Goal: Transaction & Acquisition: Subscribe to service/newsletter

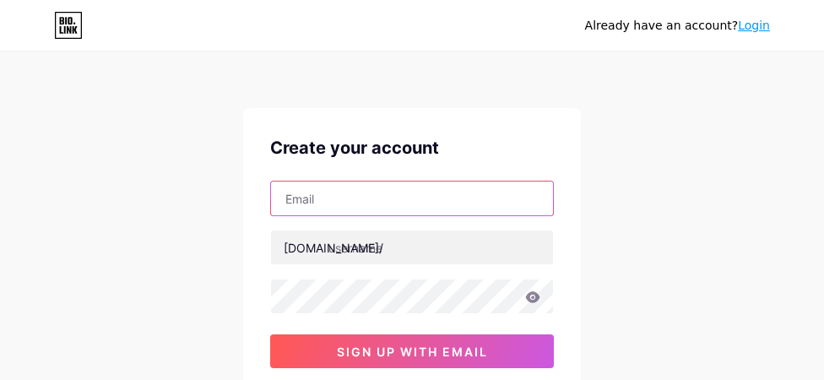
drag, startPoint x: 0, startPoint y: 0, endPoint x: 445, endPoint y: 209, distance: 491.5
click at [445, 209] on input "text" at bounding box center [412, 198] width 282 height 34
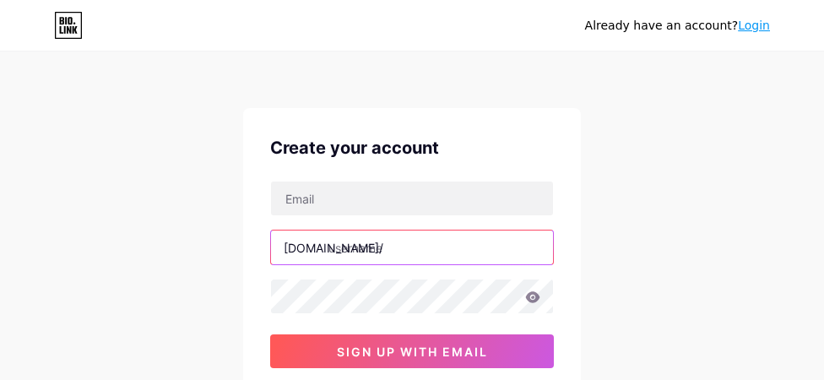
click at [418, 240] on input "text" at bounding box center [412, 247] width 282 height 34
type input "m"
type input "hometogel1"
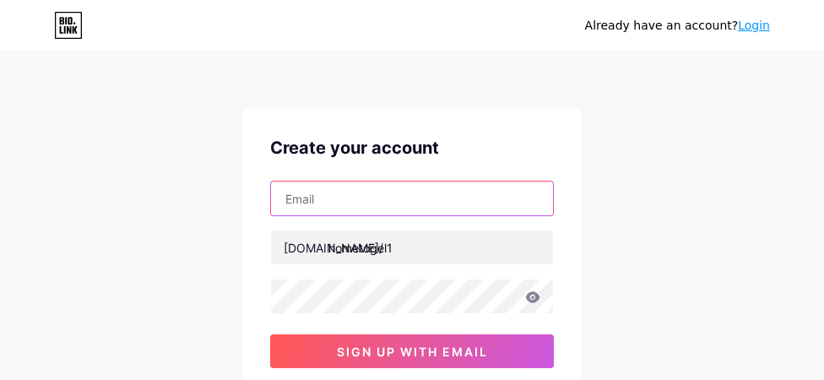
click at [405, 211] on input "text" at bounding box center [412, 198] width 282 height 34
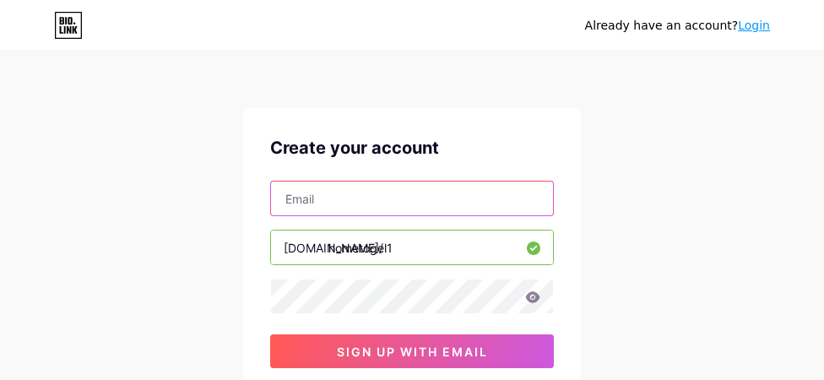
type input "[EMAIL_ADDRESS][DOMAIN_NAME]"
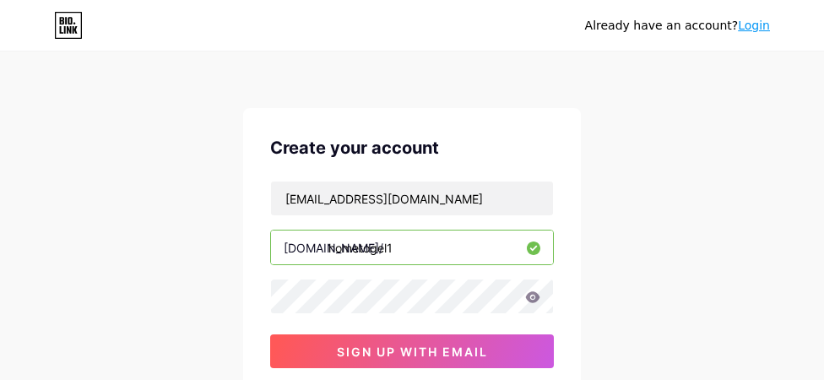
click at [534, 296] on icon at bounding box center [532, 297] width 15 height 12
click at [270, 334] on button "sign up with email" at bounding box center [412, 351] width 284 height 34
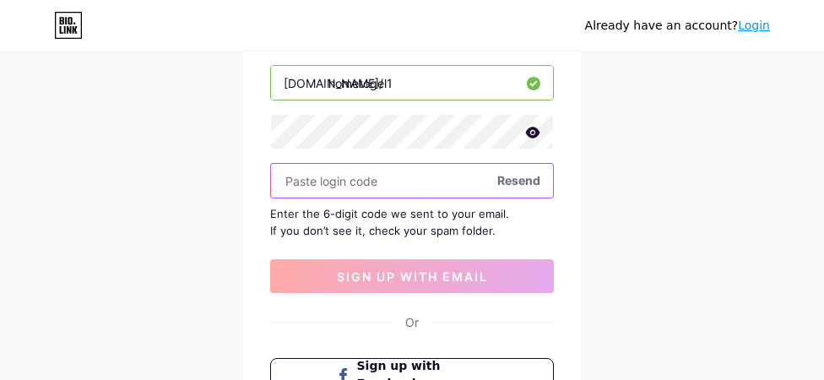
scroll to position [169, 0]
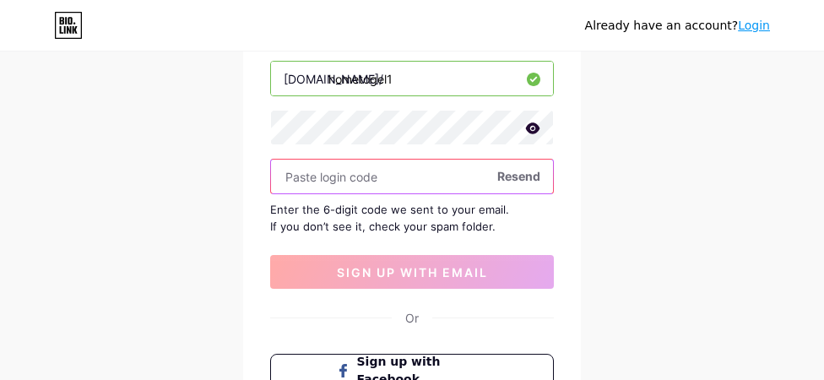
paste input "890017"
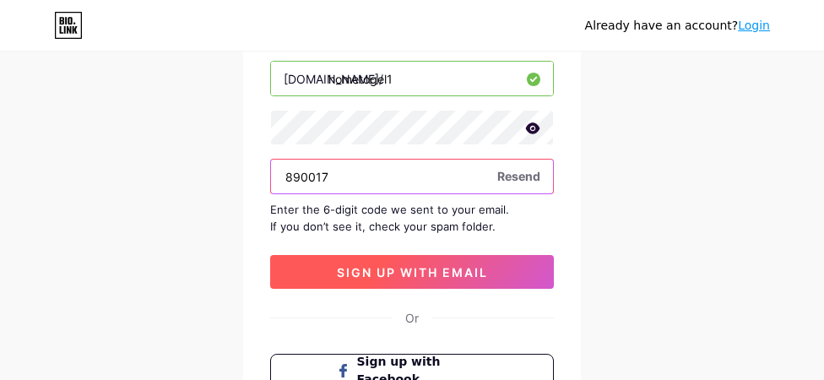
type input "890017"
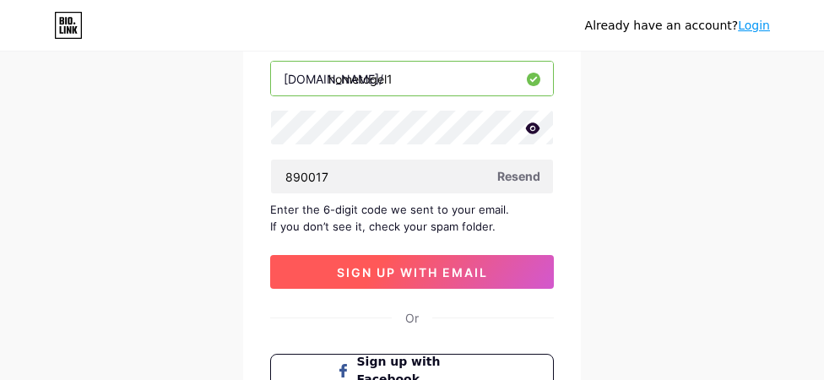
click at [419, 266] on span "sign up with email" at bounding box center [412, 272] width 151 height 14
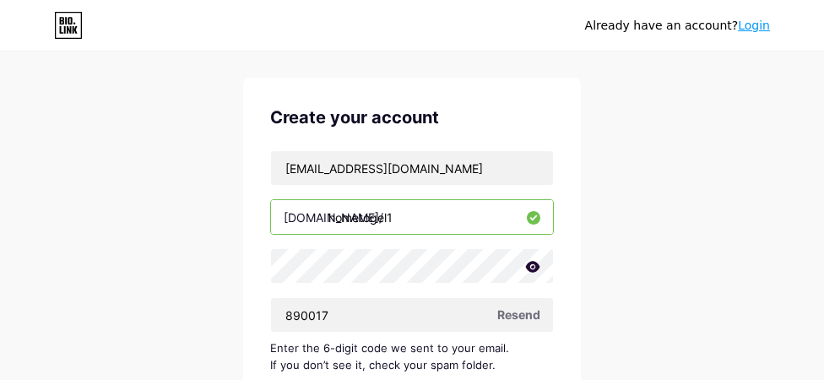
scroll to position [0, 0]
